Goal: Task Accomplishment & Management: Use online tool/utility

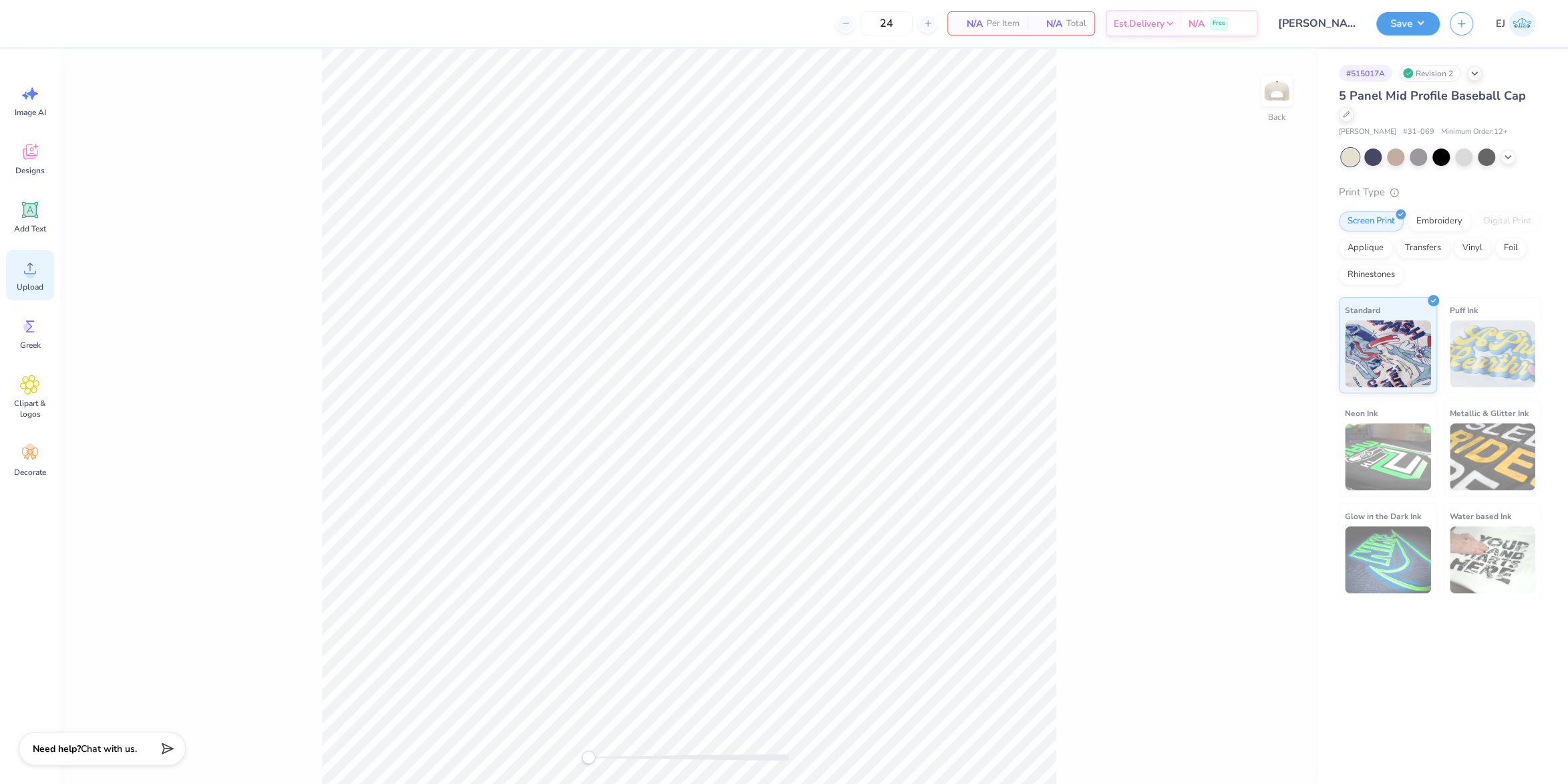
click at [28, 280] on div "Upload" at bounding box center [30, 275] width 48 height 50
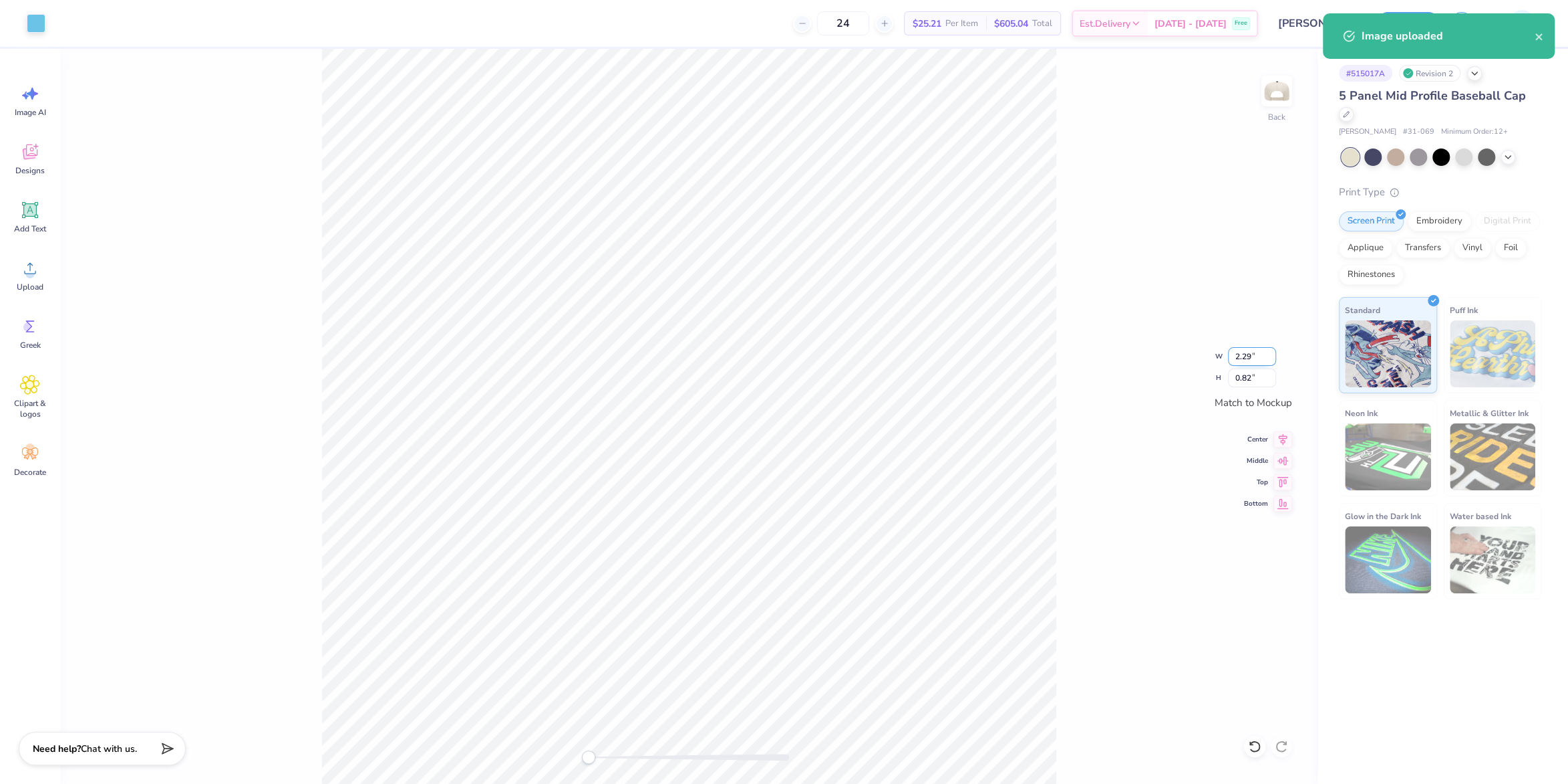
click at [1239, 355] on input "2.29" at bounding box center [1252, 356] width 48 height 19
type input "4"
type input "3"
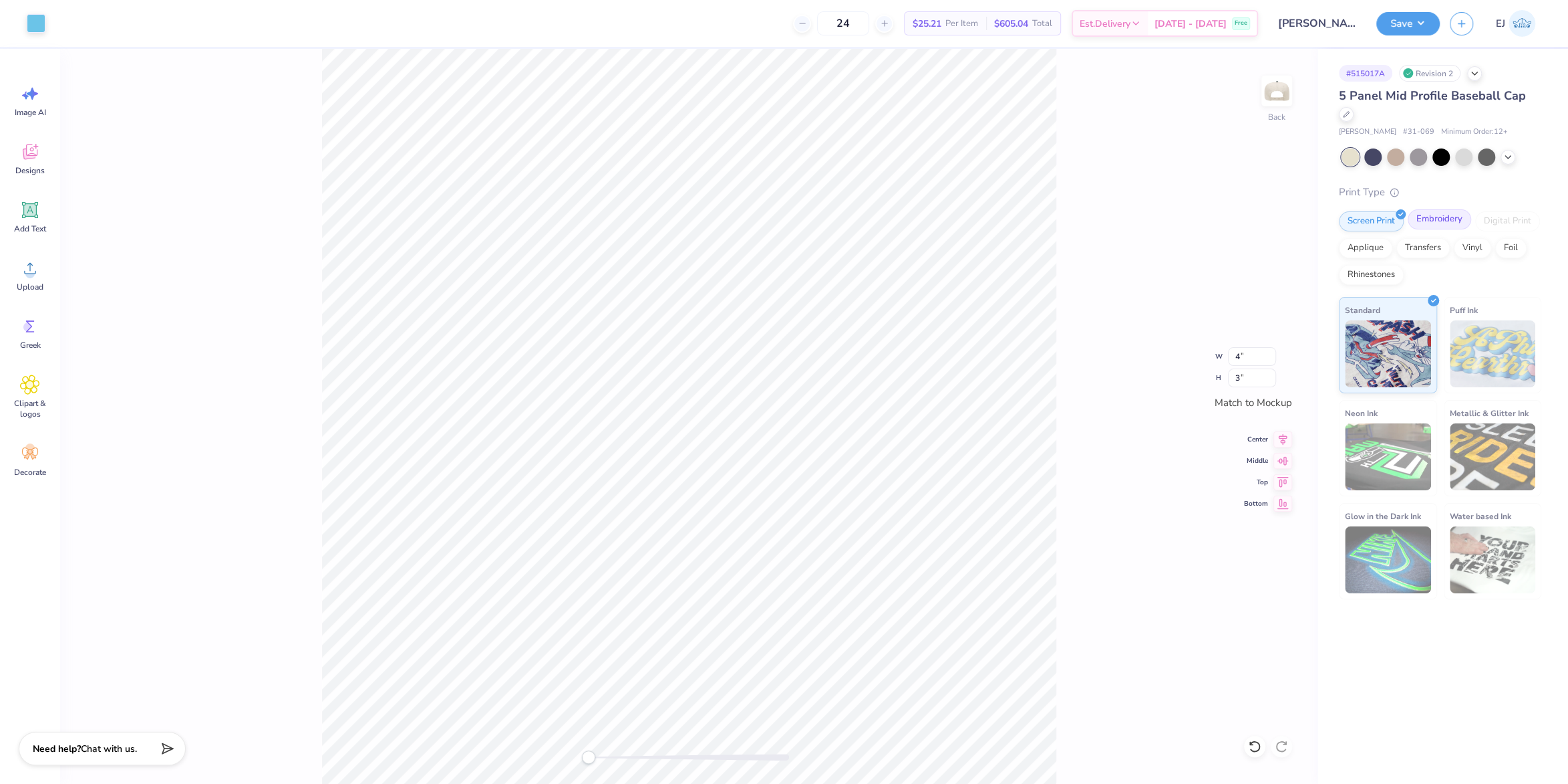
click at [1434, 224] on div "Embroidery" at bounding box center [1439, 219] width 64 height 20
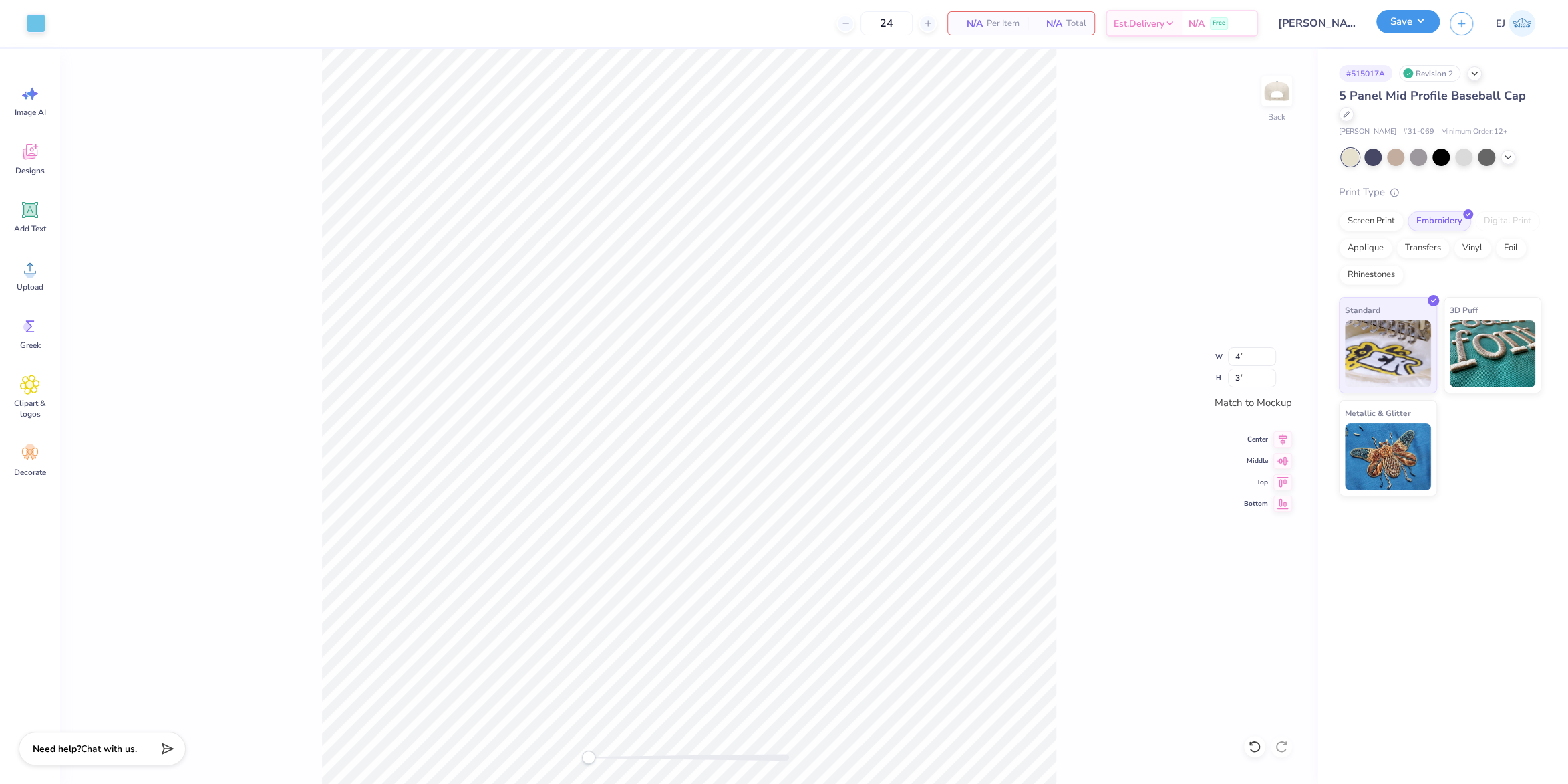
click at [1413, 25] on button "Save" at bounding box center [1408, 22] width 64 height 23
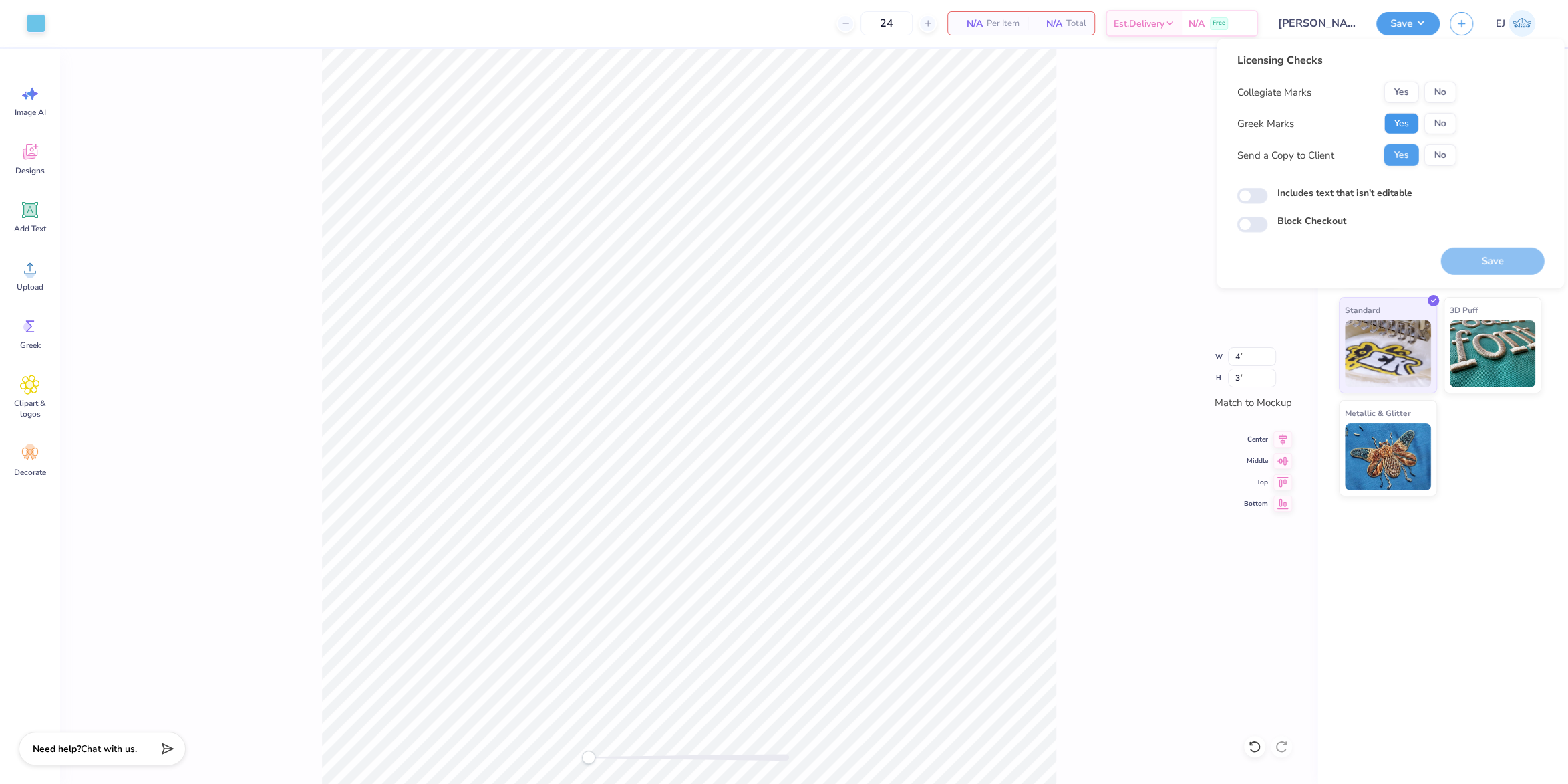
click at [1407, 122] on button "Yes" at bounding box center [1401, 124] width 35 height 22
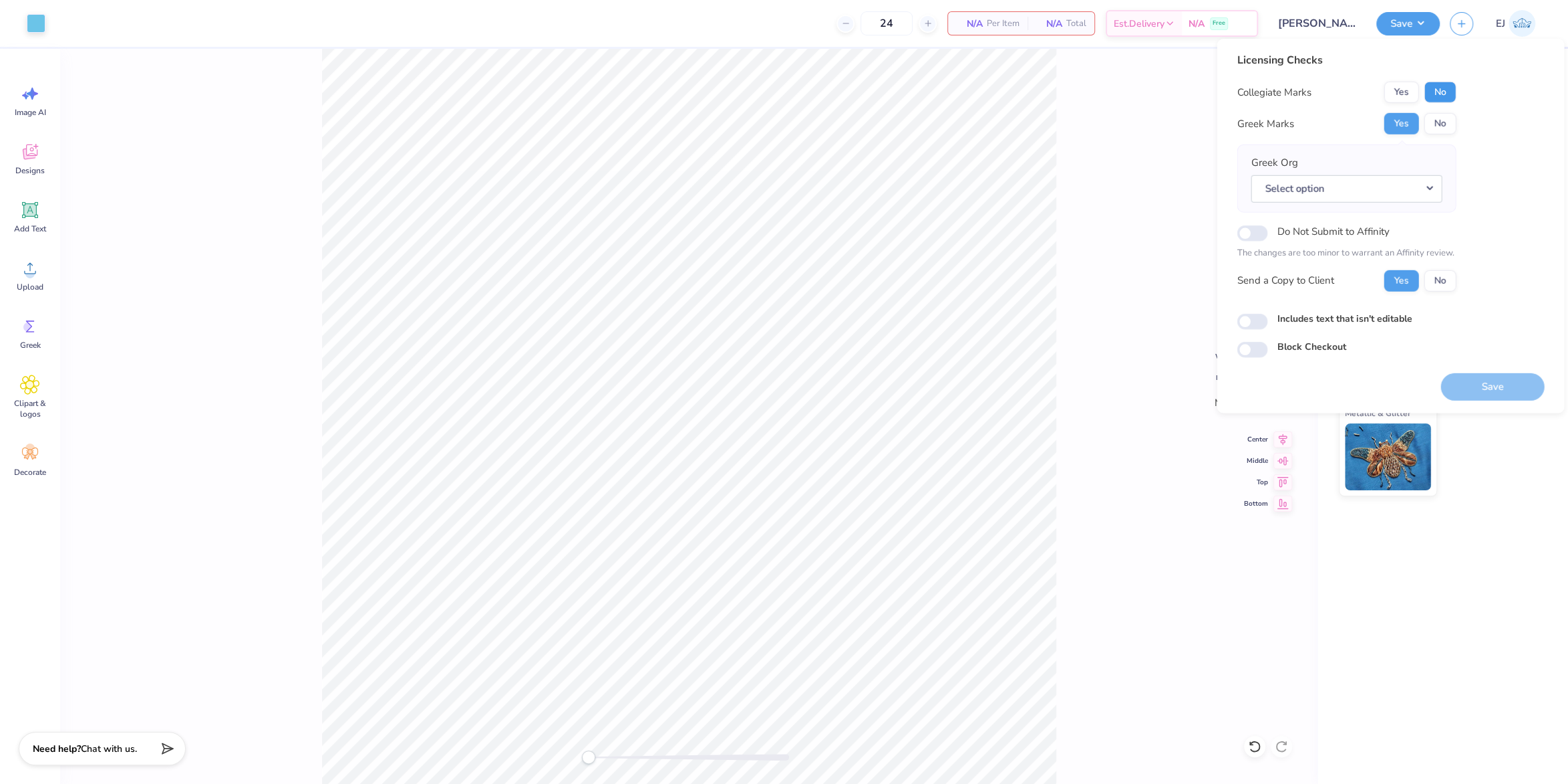
click at [1439, 93] on button "No" at bounding box center [1440, 92] width 32 height 22
click at [1402, 100] on button "Yes" at bounding box center [1401, 92] width 35 height 22
click at [1432, 119] on button "No" at bounding box center [1440, 124] width 32 height 22
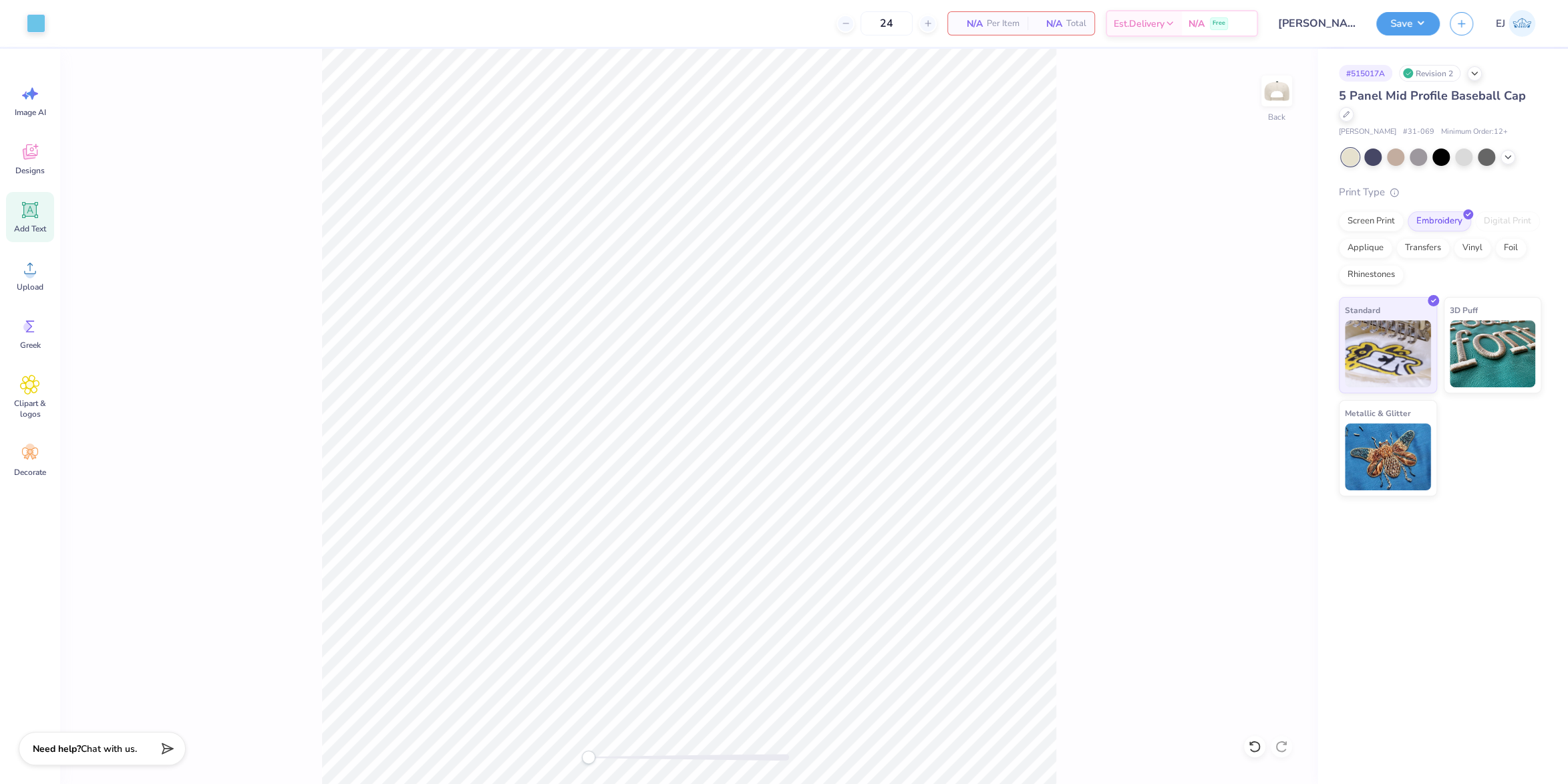
click at [28, 232] on span "Add Text" at bounding box center [30, 229] width 32 height 11
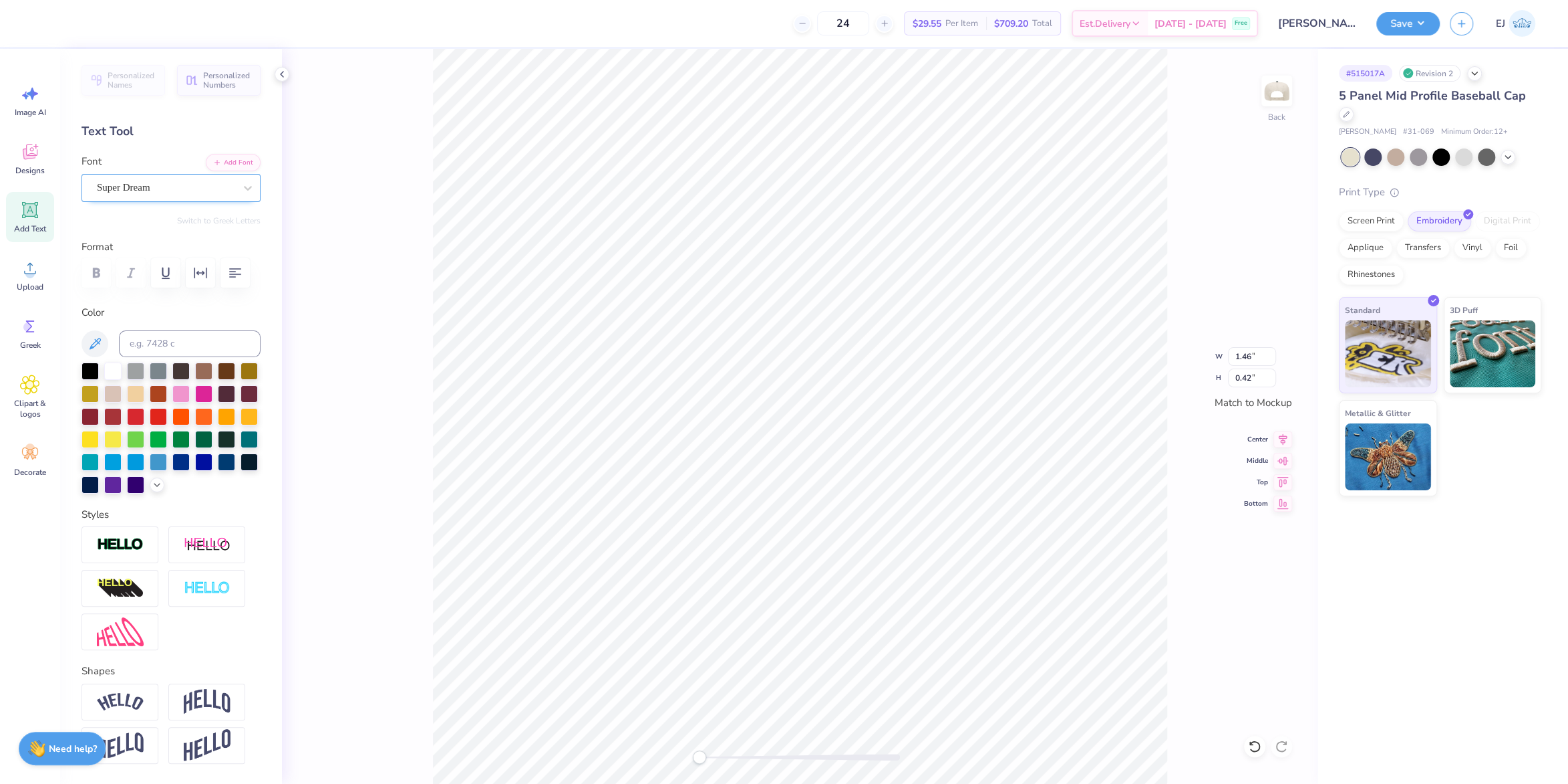
click at [156, 201] on div "Super Dream" at bounding box center [171, 187] width 179 height 28
click at [167, 295] on div at bounding box center [170, 298] width 144 height 24
type input "beb"
type textarea "TM"
click at [85, 274] on button "button" at bounding box center [96, 273] width 30 height 30
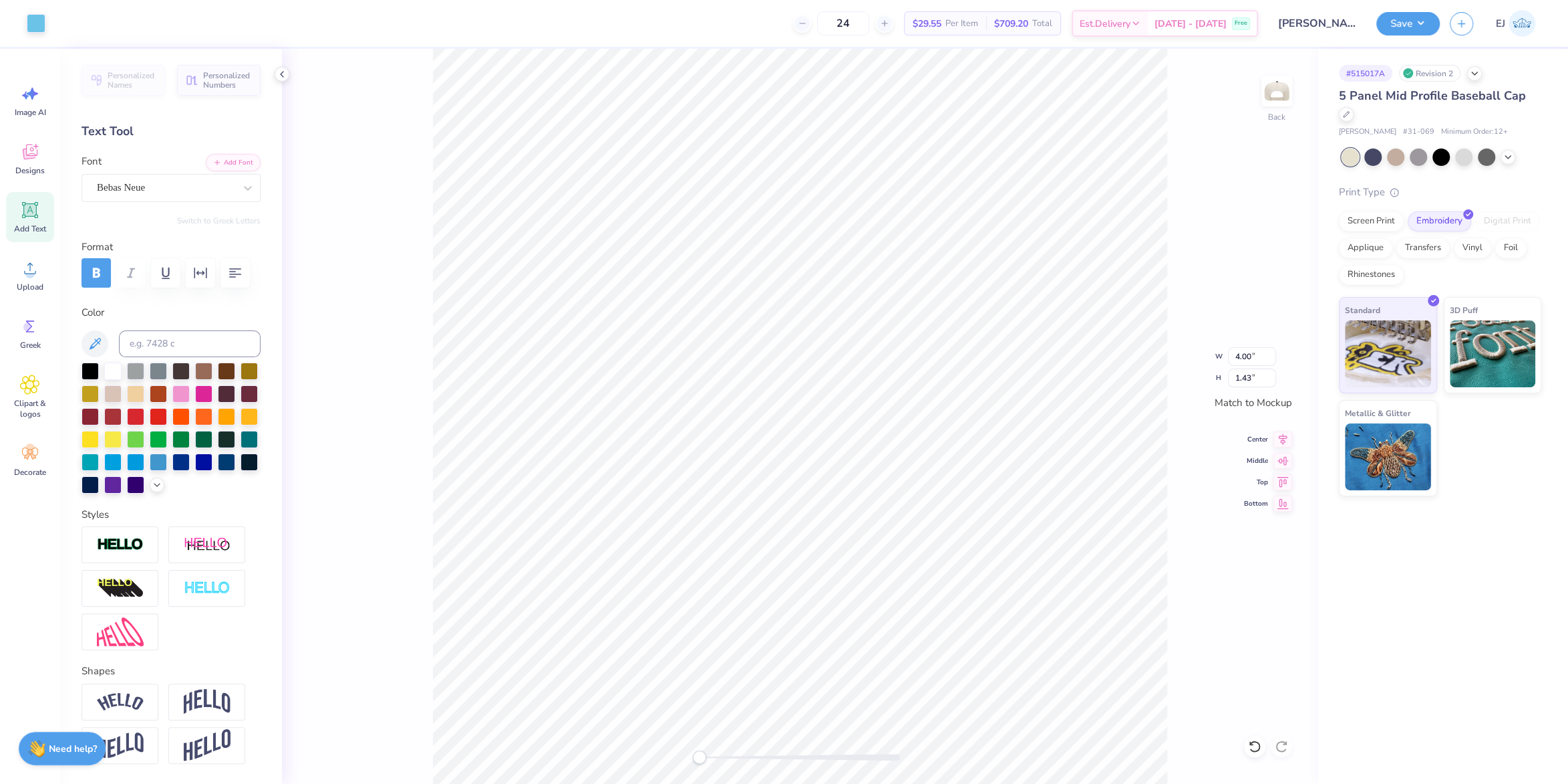
type input "4.01"
type input "1.44"
click at [81, 25] on div "24 $29.55 Per Item $709.20 Total Est. Delivery Sep 21 - 24 Free" at bounding box center [669, 23] width 1179 height 47
click at [63, 24] on div at bounding box center [60, 22] width 19 height 19
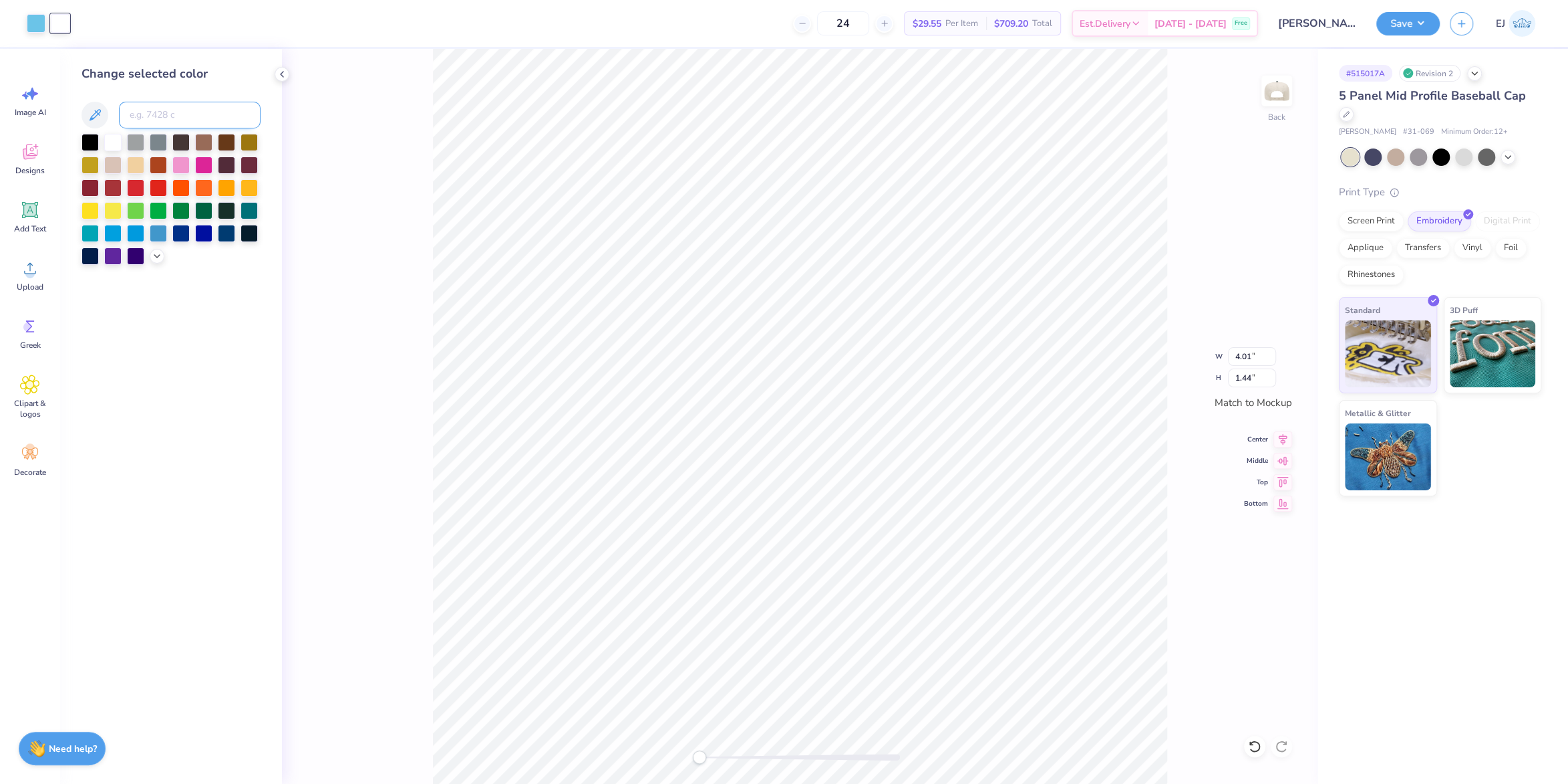
click at [159, 106] on input at bounding box center [190, 115] width 142 height 27
type input "297"
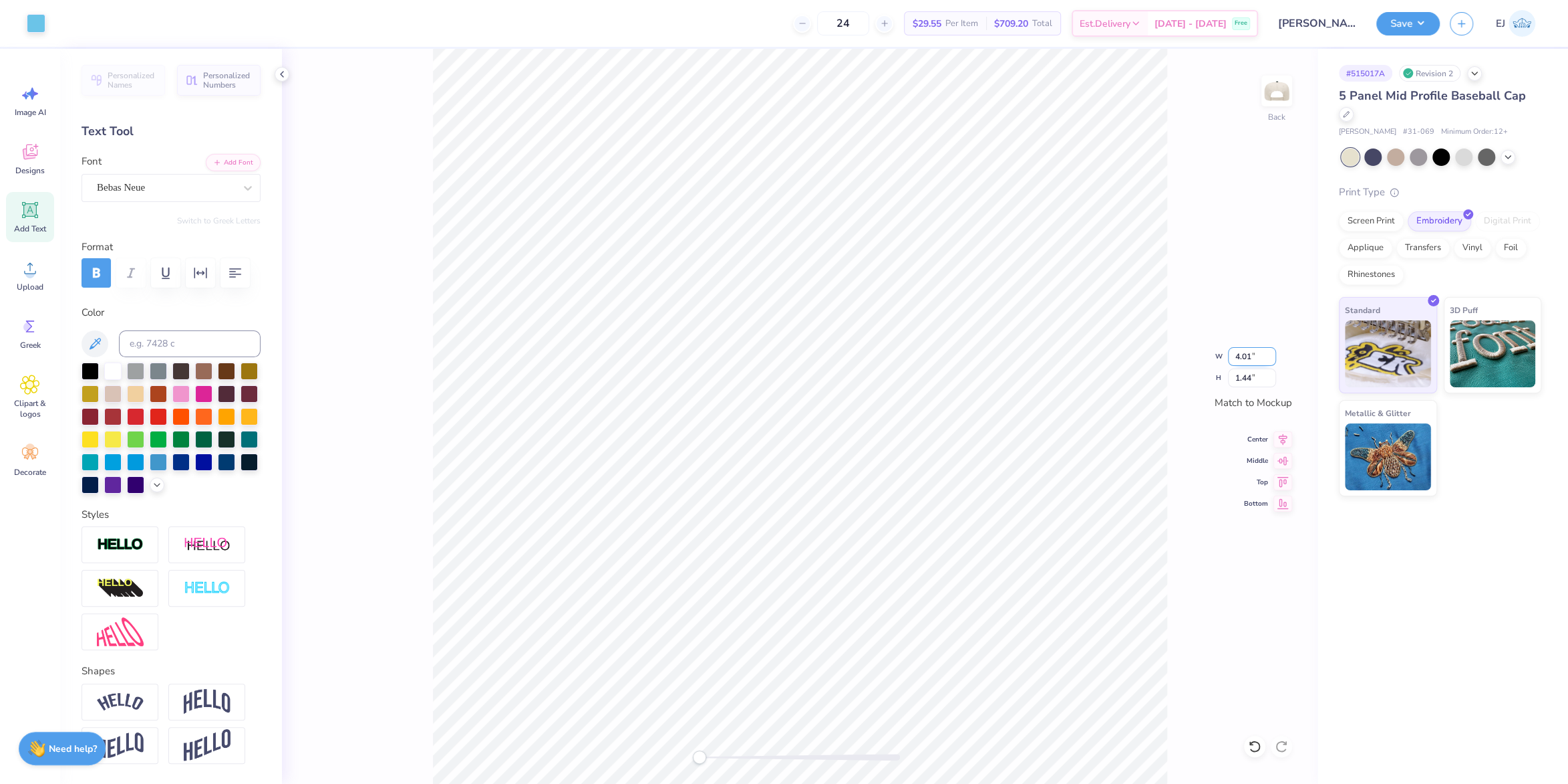
click at [1246, 356] on input "4.01" at bounding box center [1252, 356] width 48 height 19
type input "3.99"
type input "1.43"
click at [1400, 21] on button "Save" at bounding box center [1408, 22] width 64 height 23
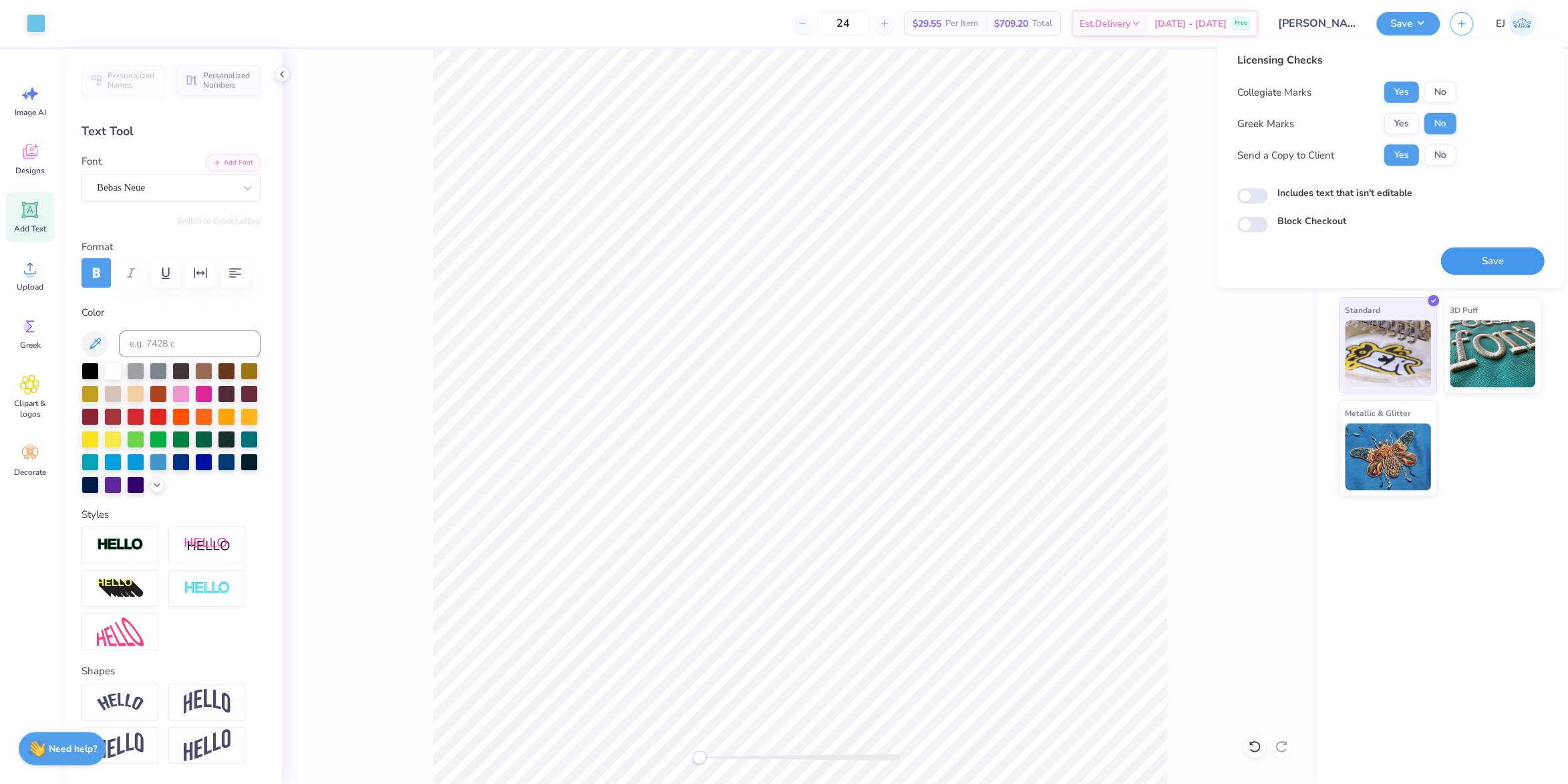
click at [1505, 258] on button "Save" at bounding box center [1493, 261] width 104 height 28
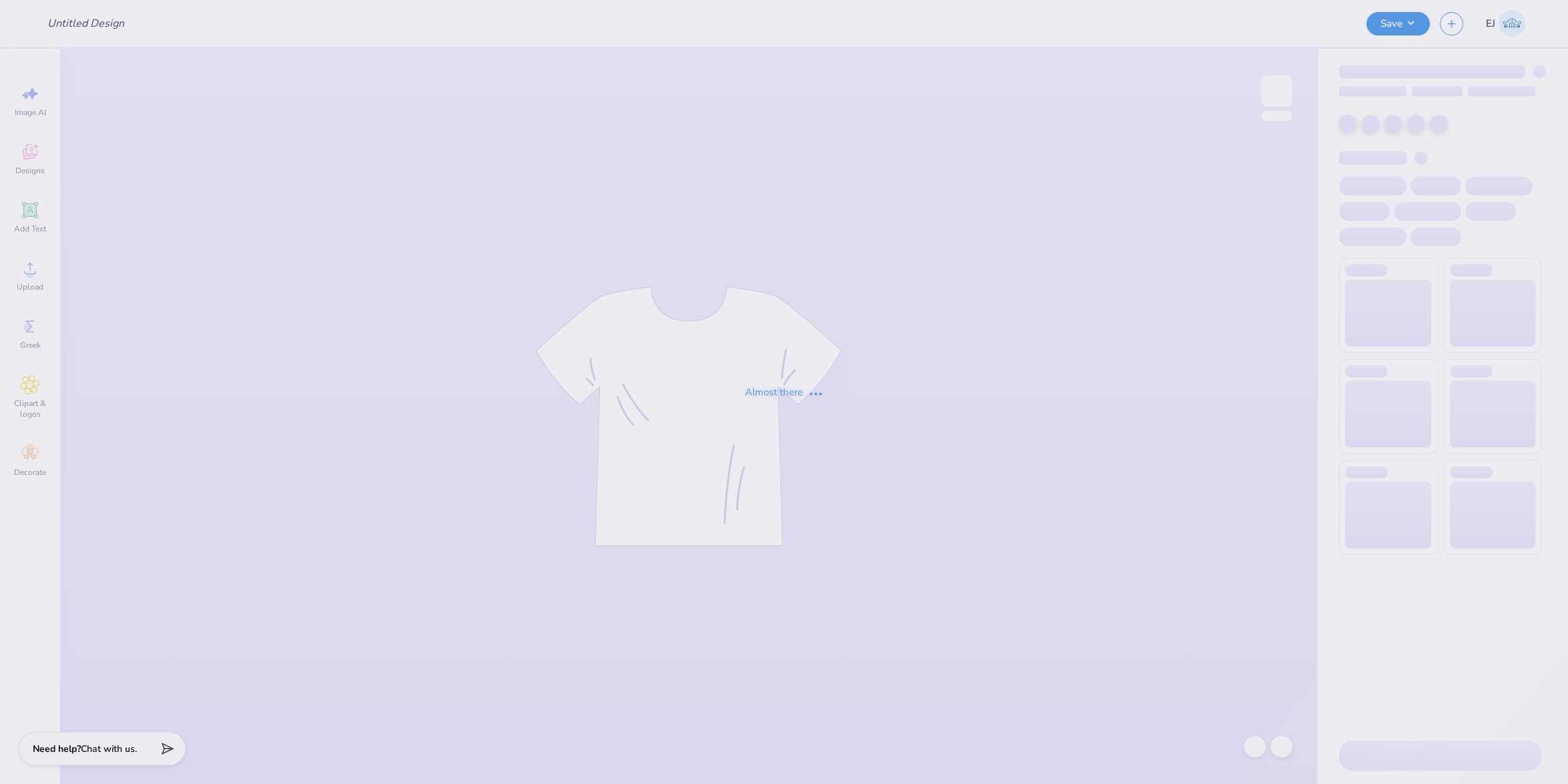
type input "SigEp Beach Weekend '25"
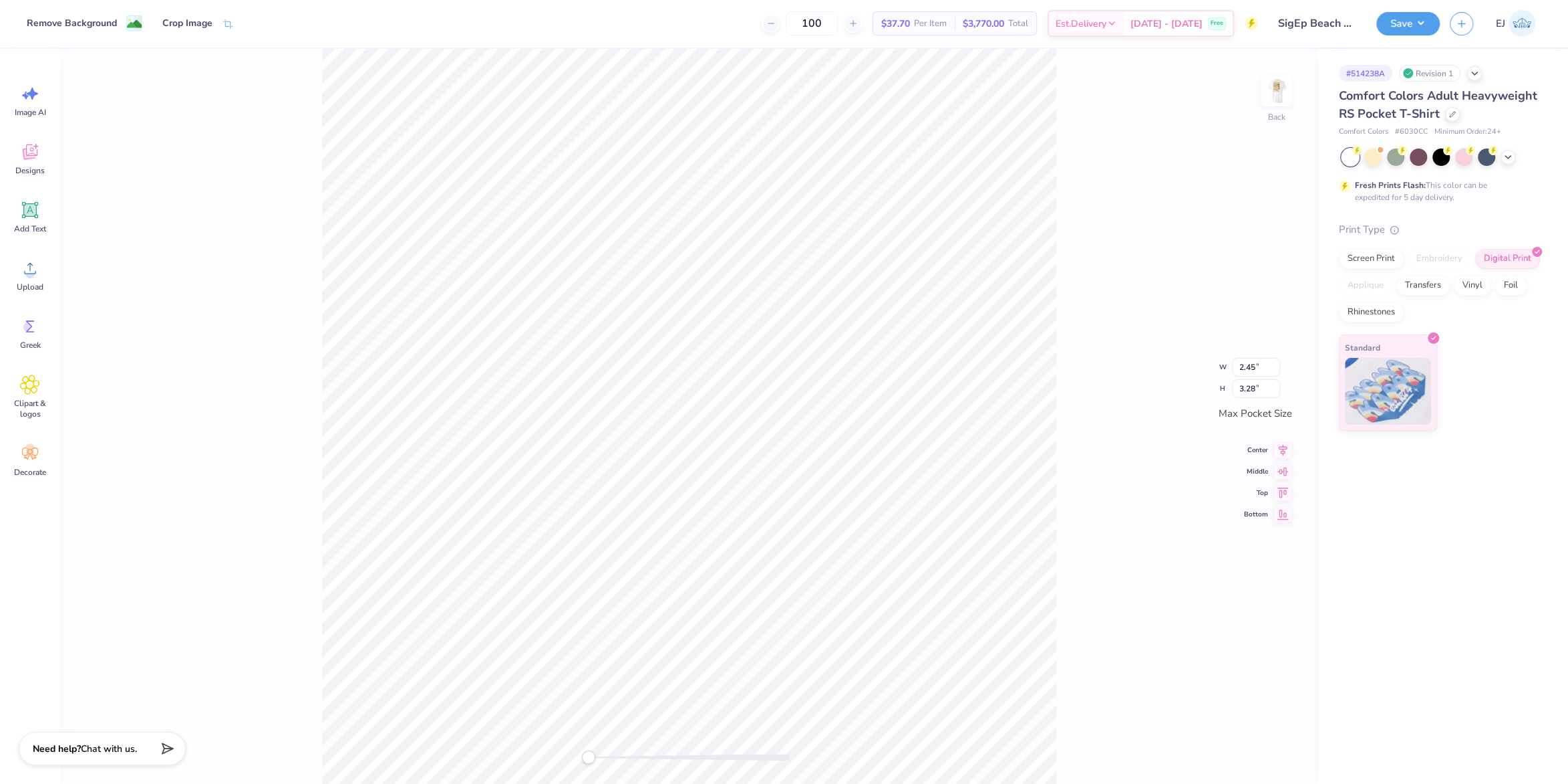
click at [519, 745] on div "Back W 2.45 2.45 " H 3.28 3.28 " Max Pocket Size Center Middle Top Bottom" at bounding box center [689, 415] width 1258 height 735
click at [1278, 117] on div "Back" at bounding box center [1277, 99] width 30 height 48
click at [33, 287] on span "Upload" at bounding box center [30, 287] width 27 height 11
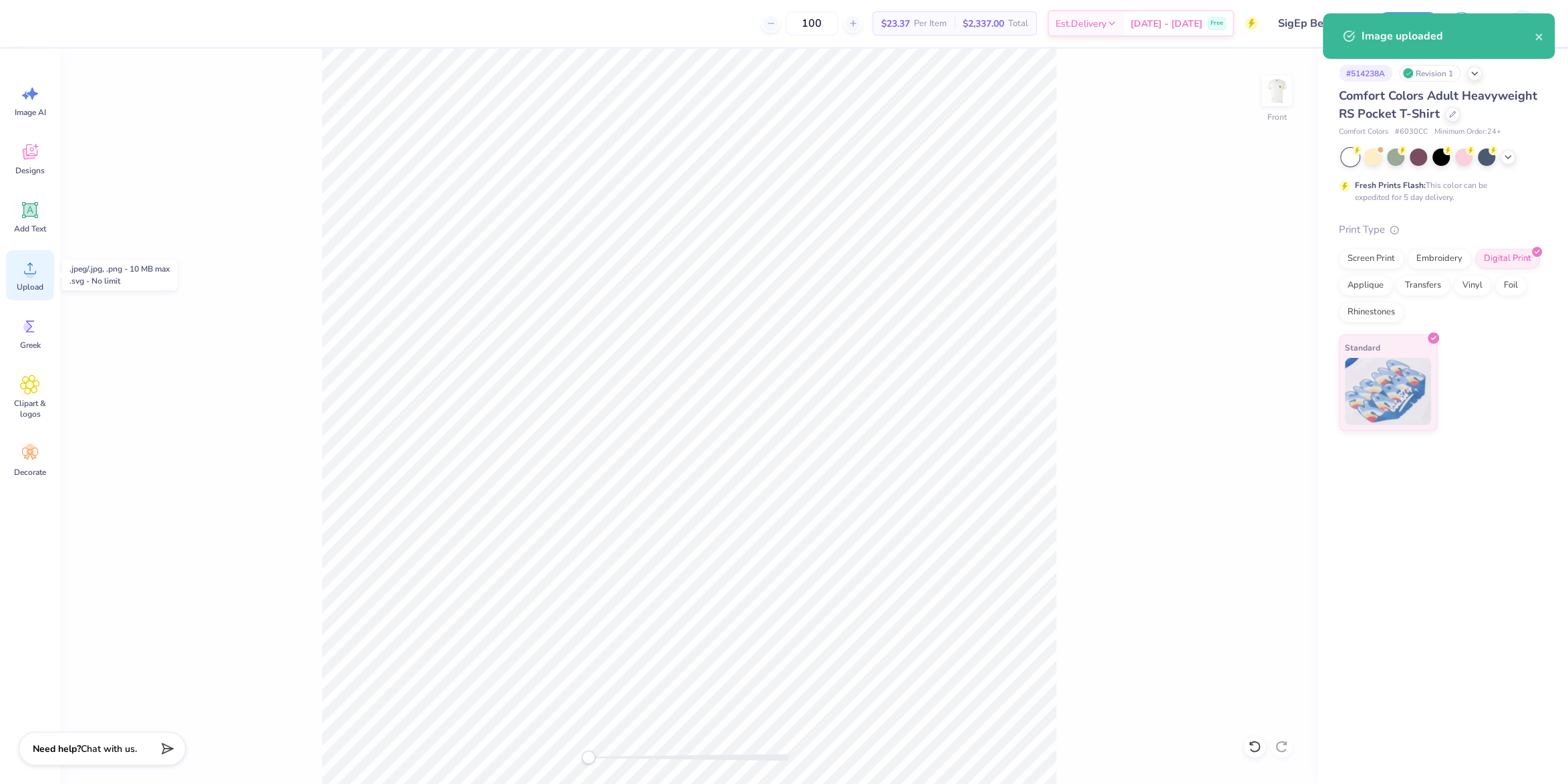
click at [31, 277] on circle at bounding box center [30, 274] width 9 height 9
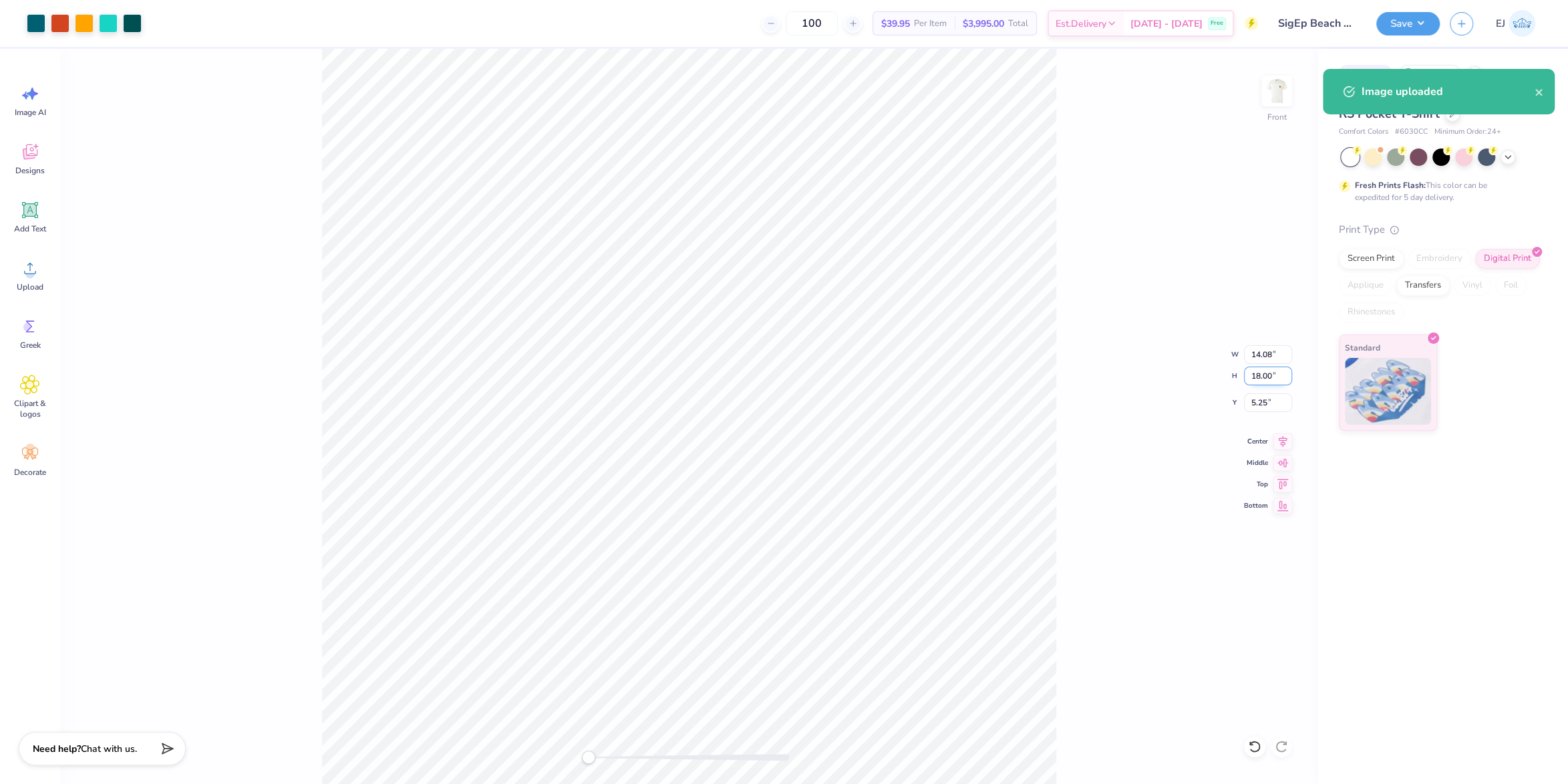
click at [1260, 379] on input "18.00" at bounding box center [1269, 375] width 48 height 19
type input "15"
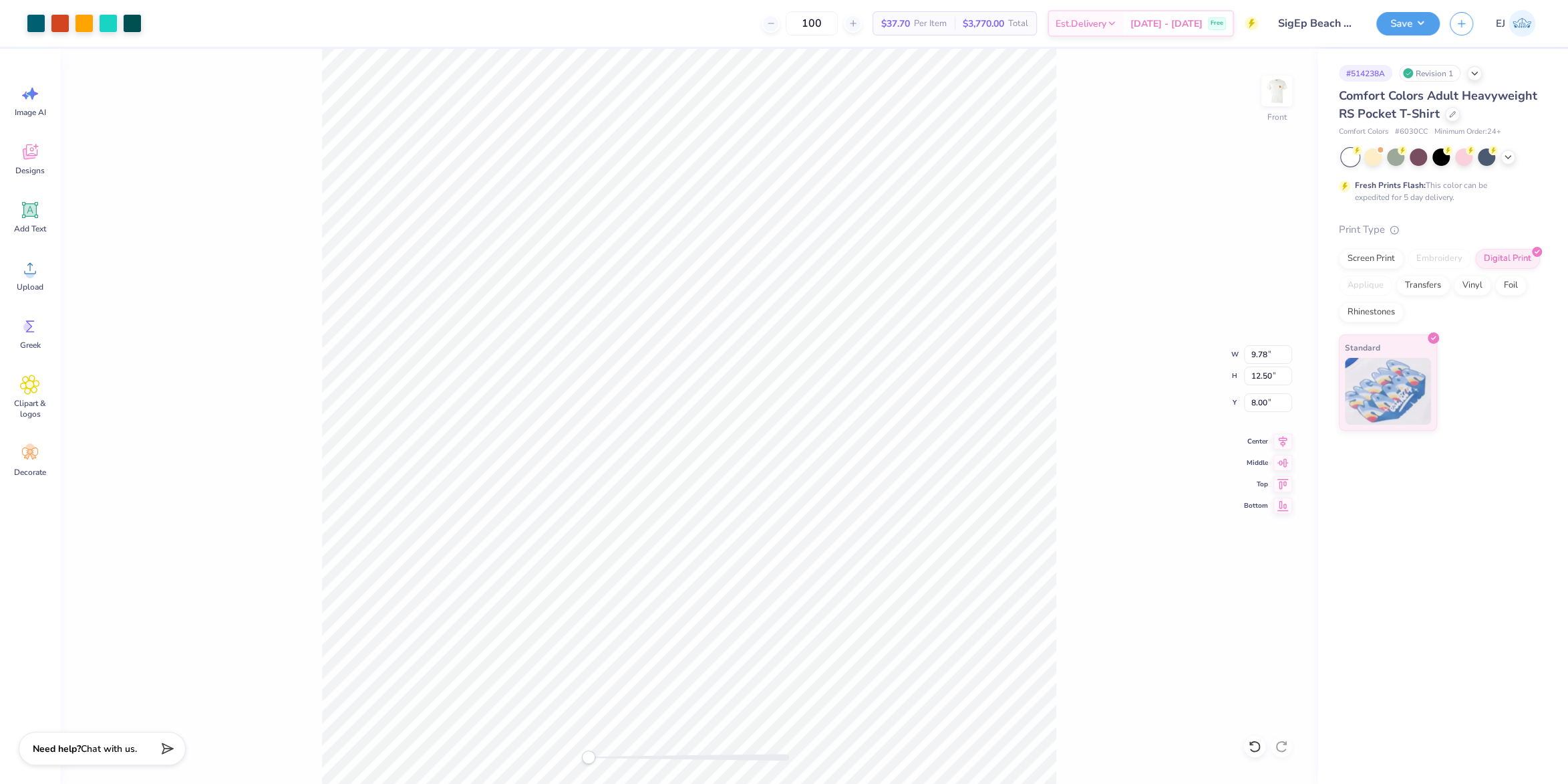
click at [1164, 420] on div "Front W 9.78 9.78 " H 12.50 12.50 " Y 8.00 8.00 " Center Middle Top Bottom" at bounding box center [689, 415] width 1258 height 735
click at [1272, 379] on input "18.00" at bounding box center [1269, 375] width 48 height 19
type input "15"
click at [1084, 557] on div "Front W 9.78 9.78 " H 12.50 12.50 " Y 8.00 8.00 " Center Middle Top Bottom" at bounding box center [689, 415] width 1258 height 735
type input "11.74"
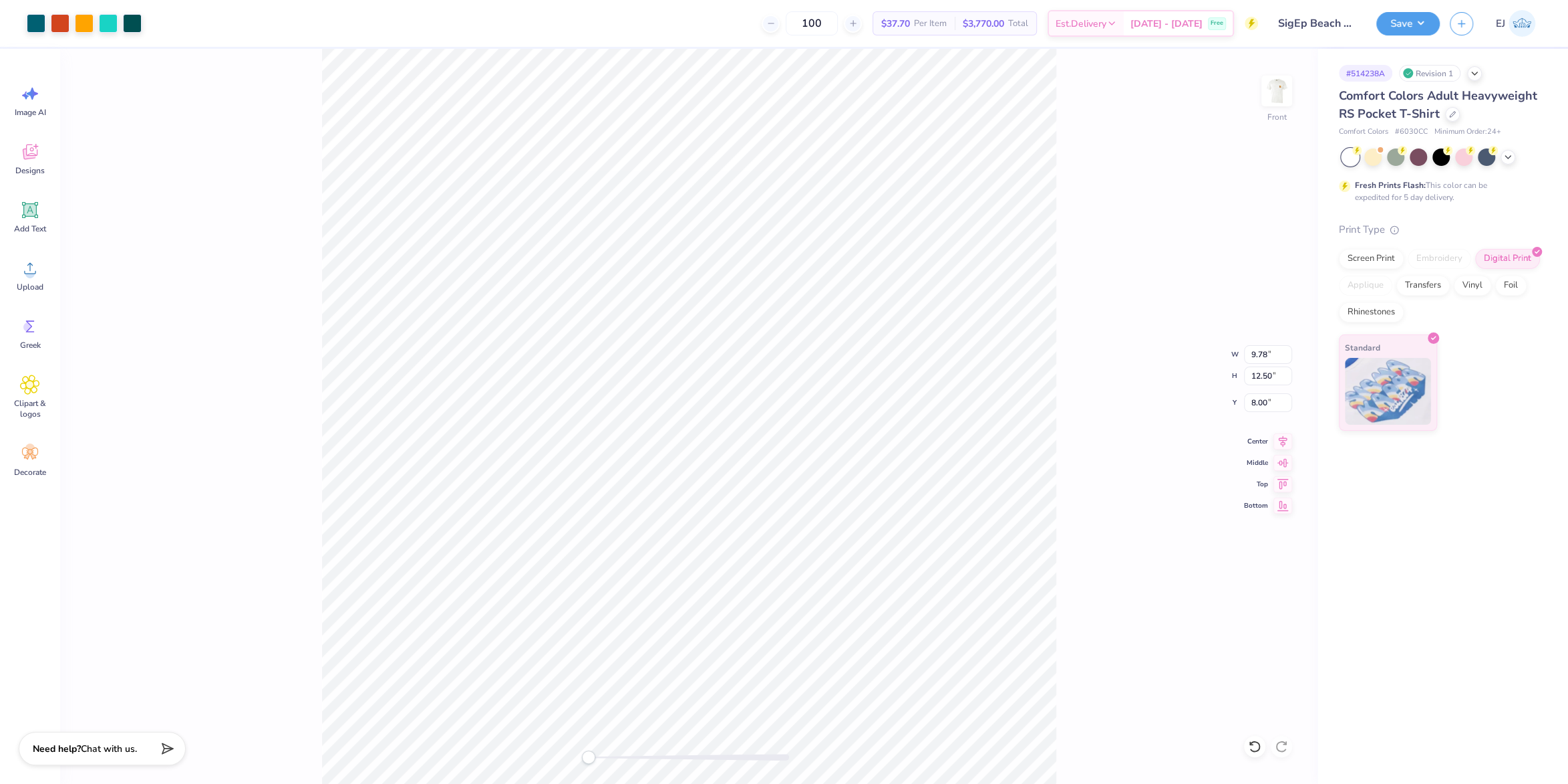
type input "15.00"
type input "6.75"
click at [1077, 581] on div "Front W 11.74 11.74 " H 15.00 15.00 " Y 6.75 6.75 " Center Middle Top Bottom" at bounding box center [689, 415] width 1258 height 735
click at [1261, 407] on input "6.75" at bounding box center [1269, 402] width 48 height 19
type input "3"
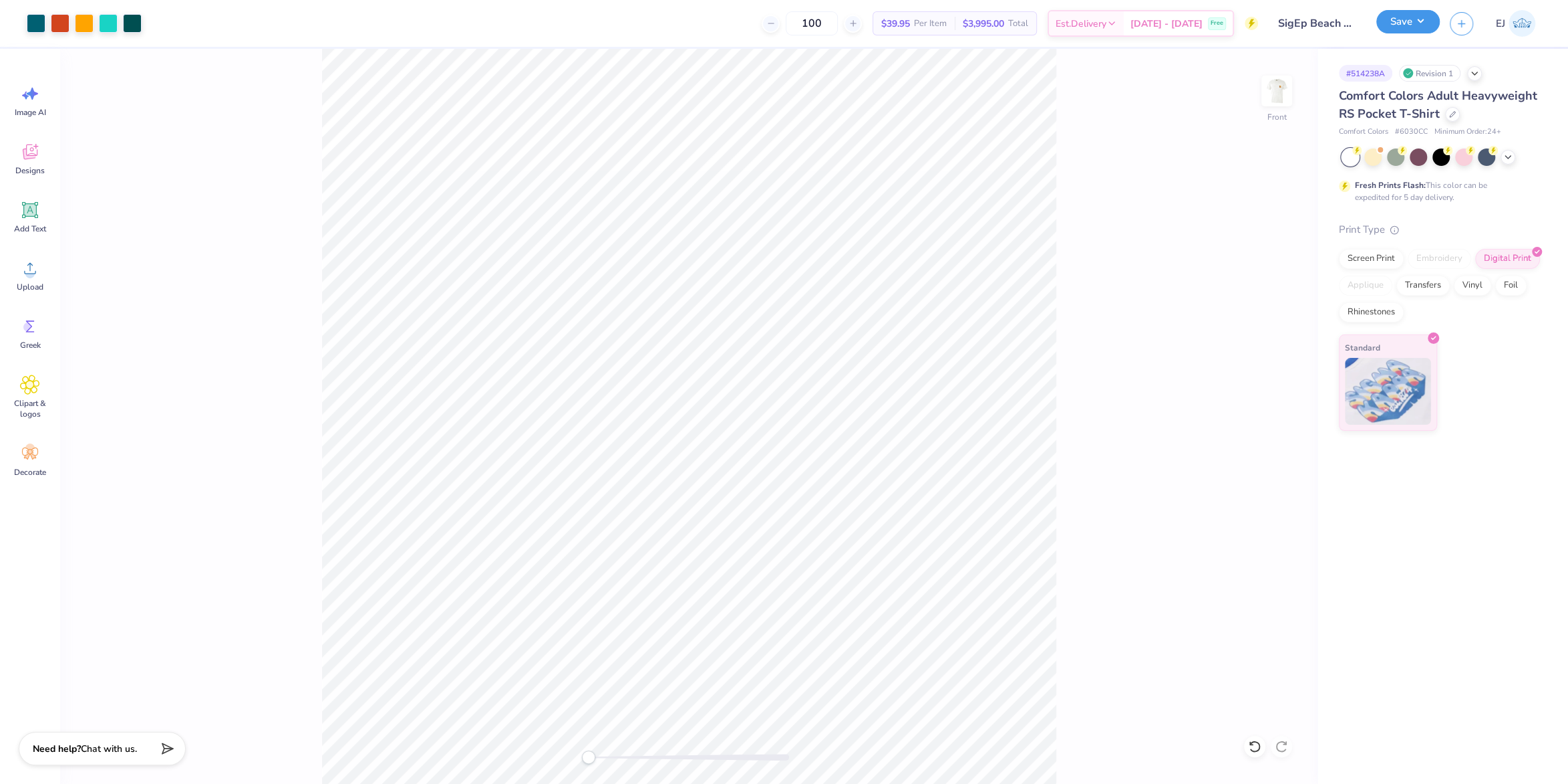
click at [1428, 23] on button "Save" at bounding box center [1408, 22] width 64 height 23
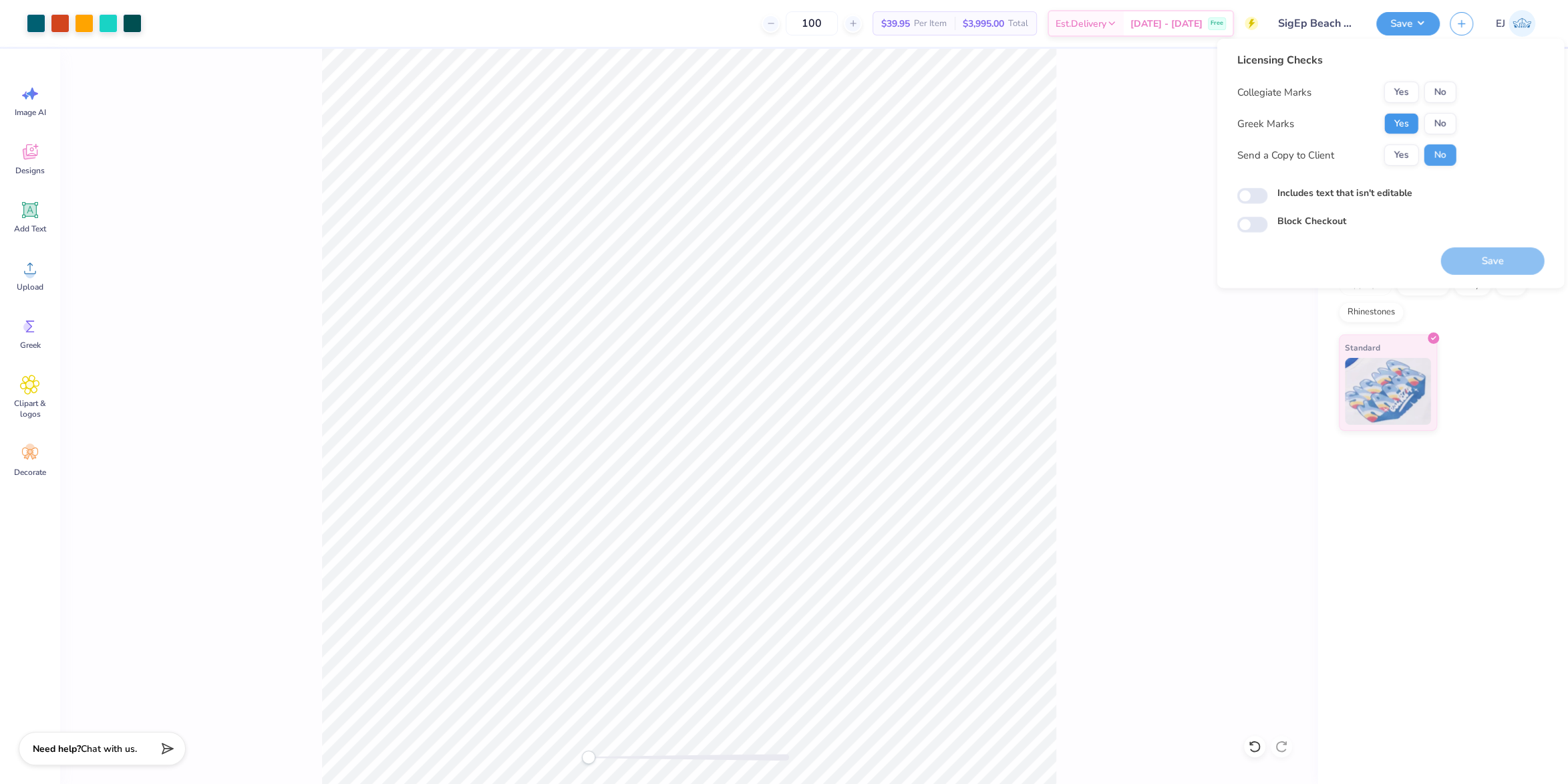
click at [1413, 109] on div "Collegiate Marks Yes No Greek Marks Yes No Send a Copy to Client Yes No" at bounding box center [1347, 124] width 219 height 84
click at [1408, 116] on button "Yes" at bounding box center [1401, 124] width 35 height 22
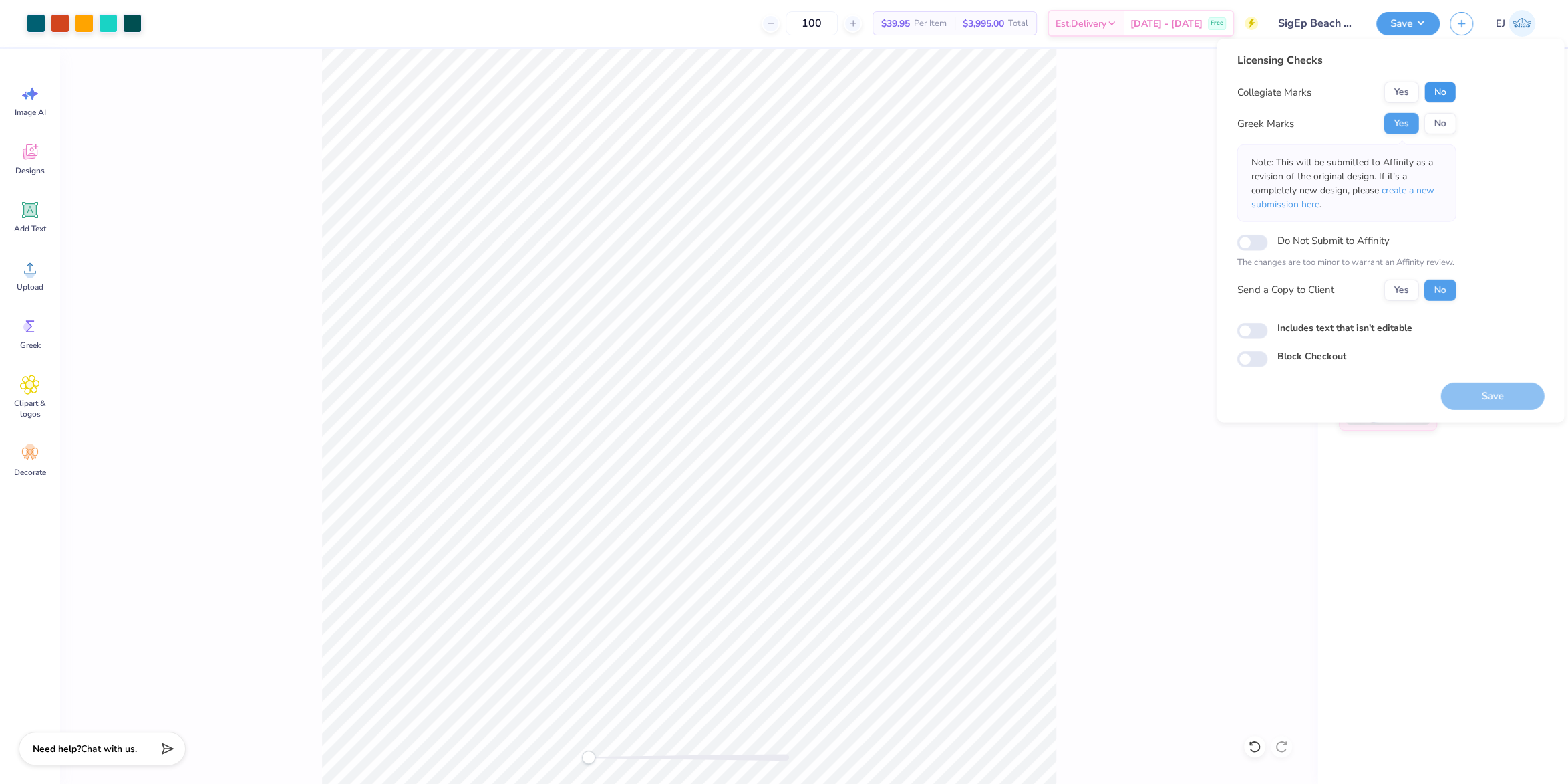
click at [1443, 91] on button "No" at bounding box center [1440, 92] width 32 height 22
click at [1510, 396] on button "Save" at bounding box center [1493, 396] width 104 height 28
